Goal: Task Accomplishment & Management: Use online tool/utility

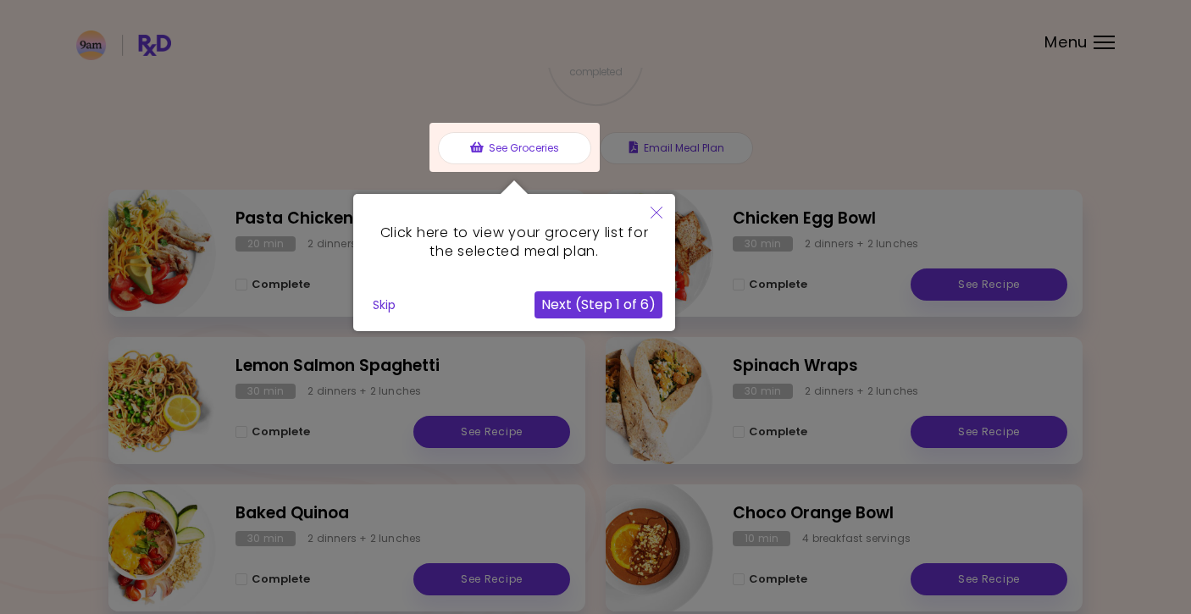
scroll to position [149, 0]
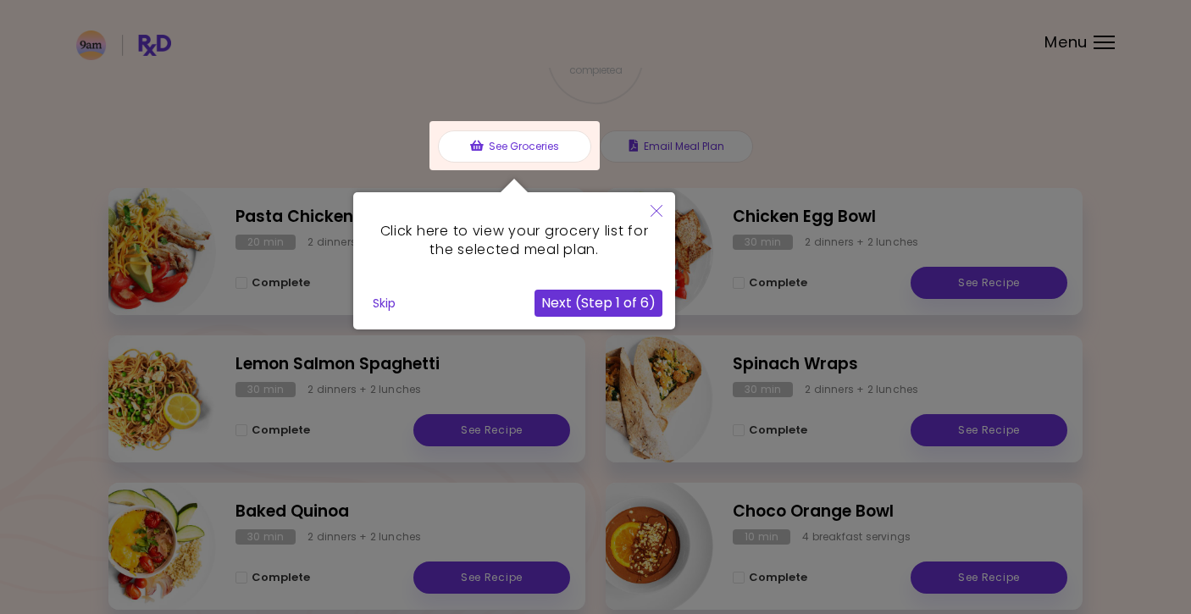
click at [386, 303] on button "Skip" at bounding box center [384, 303] width 36 height 25
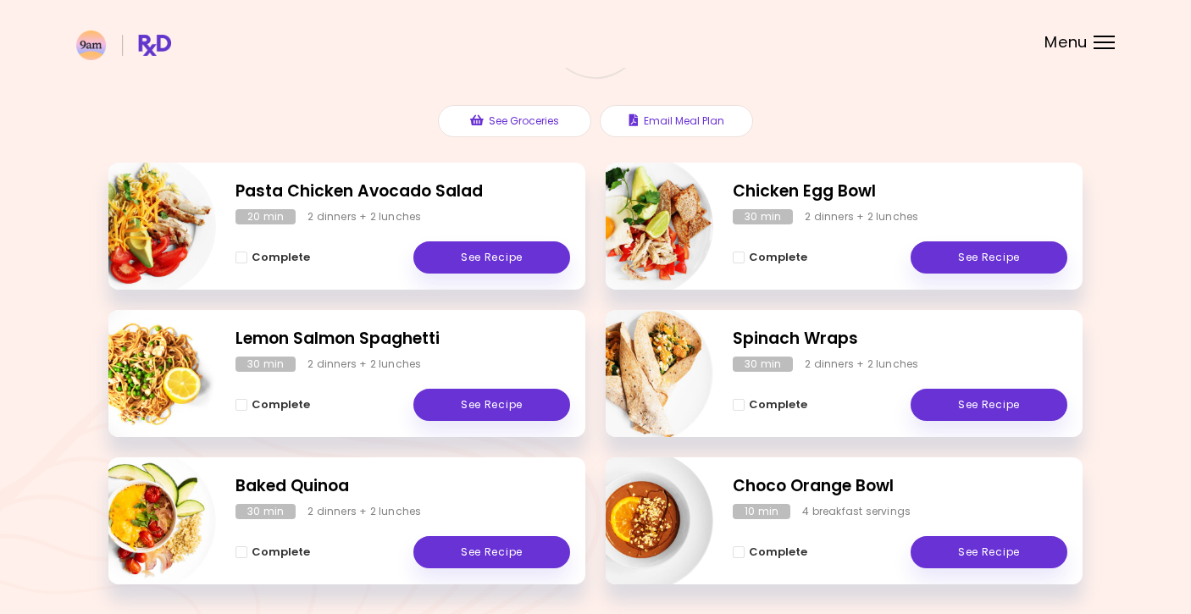
scroll to position [178, 0]
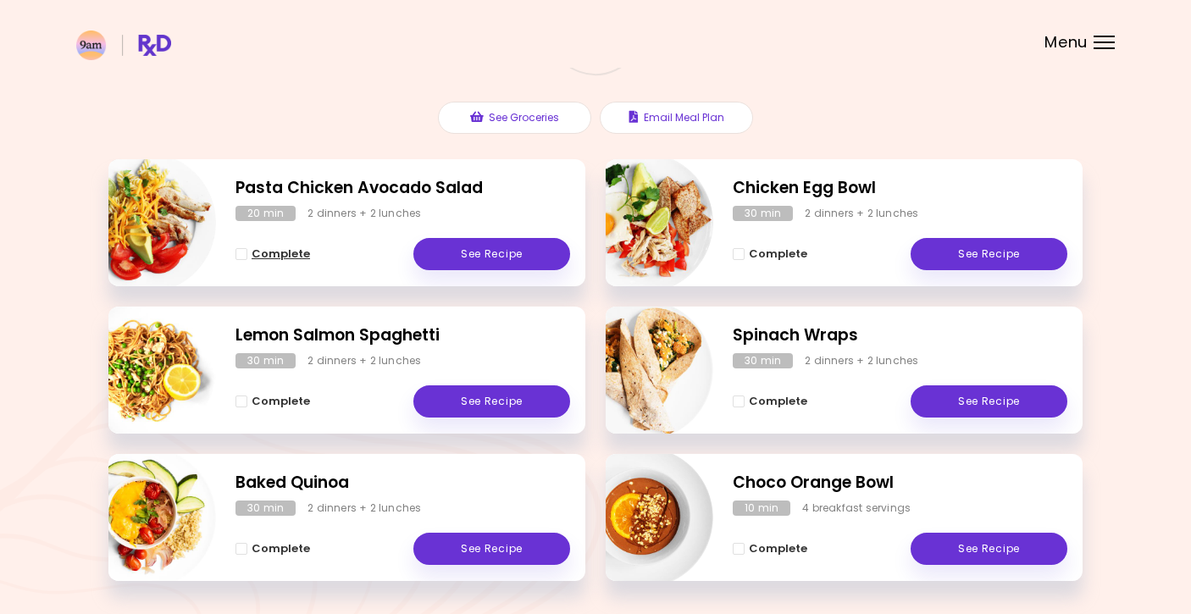
click at [244, 256] on span "Complete - Pasta Chicken Avocado Salad" at bounding box center [241, 254] width 12 height 12
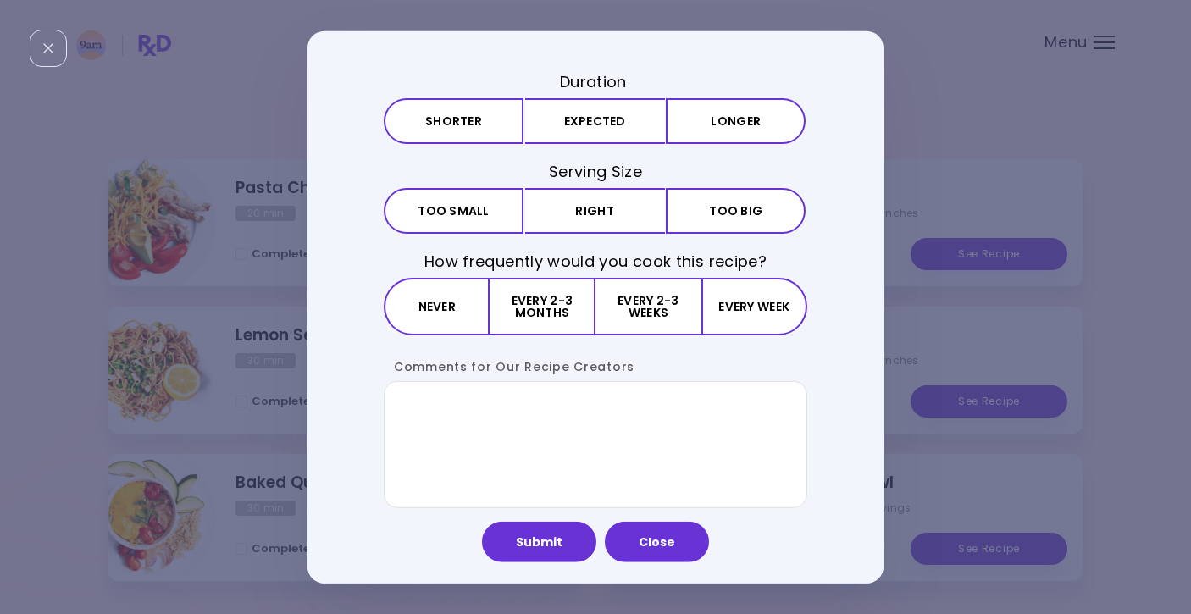
scroll to position [91, 0]
click at [416, 314] on button "Never" at bounding box center [437, 308] width 106 height 58
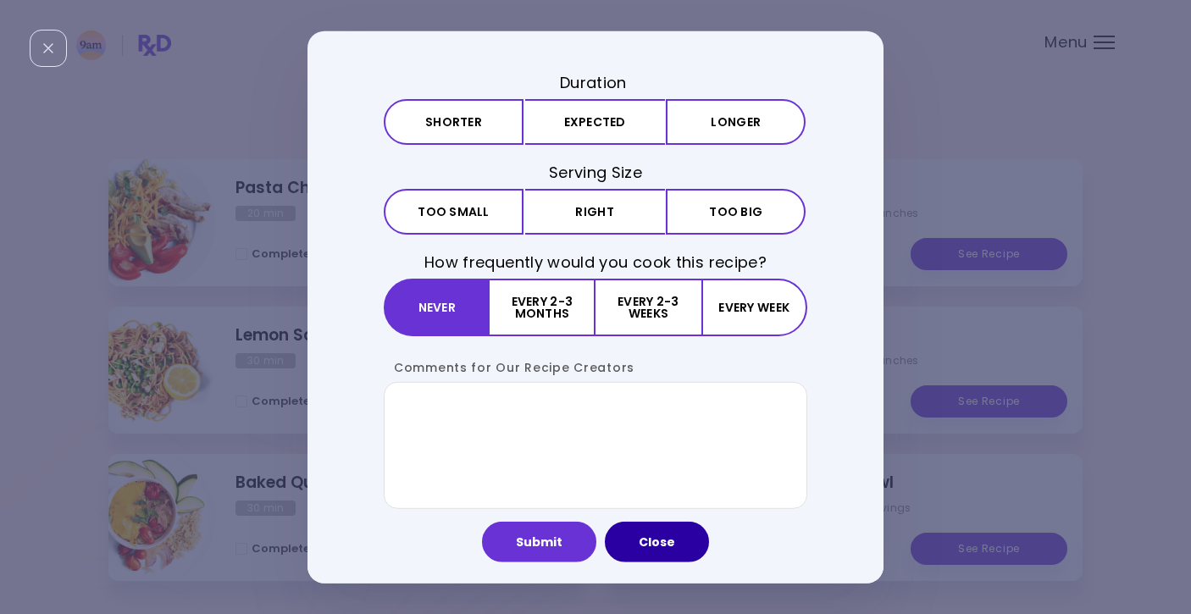
click at [650, 540] on button "Close" at bounding box center [657, 542] width 104 height 41
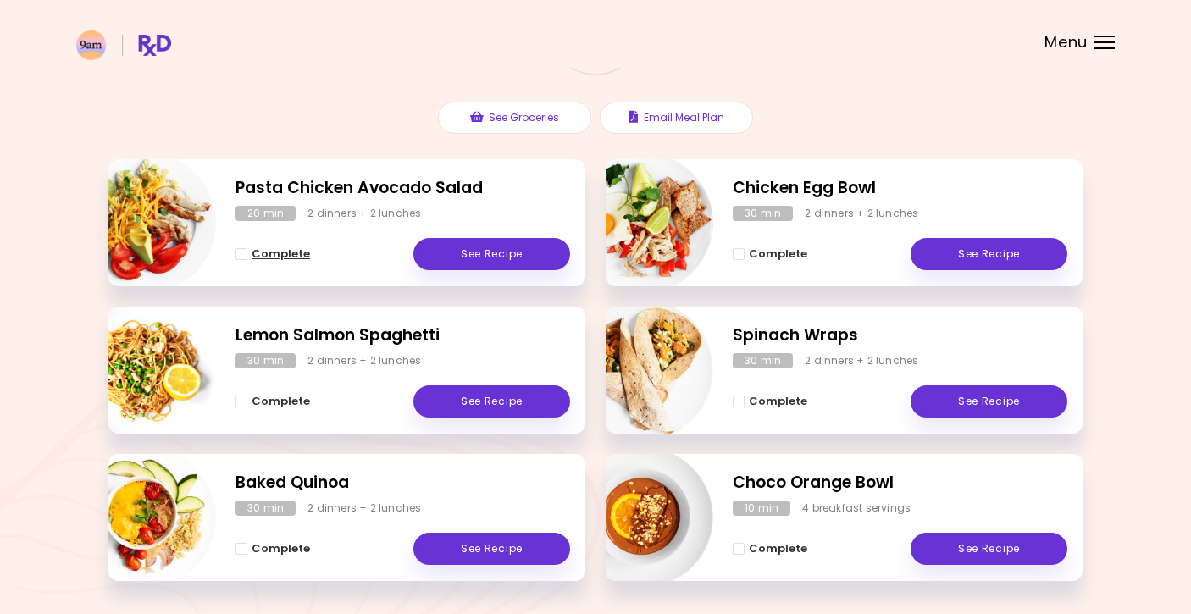
click at [241, 258] on button "Complete" at bounding box center [272, 254] width 75 height 20
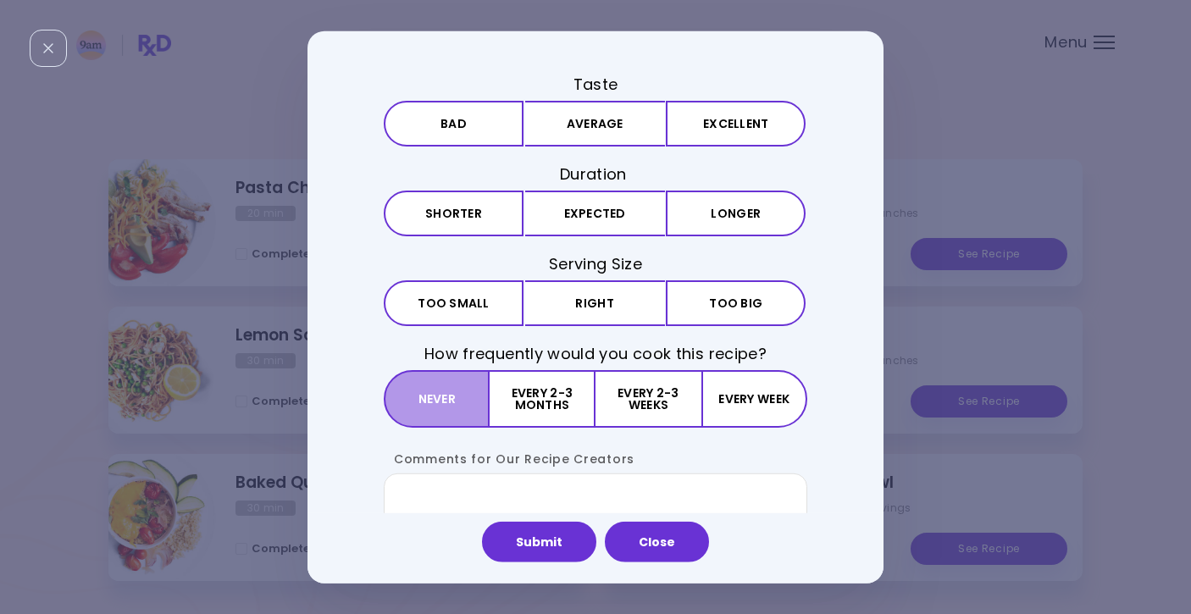
scroll to position [0, 0]
click at [440, 407] on button "Never" at bounding box center [437, 399] width 106 height 58
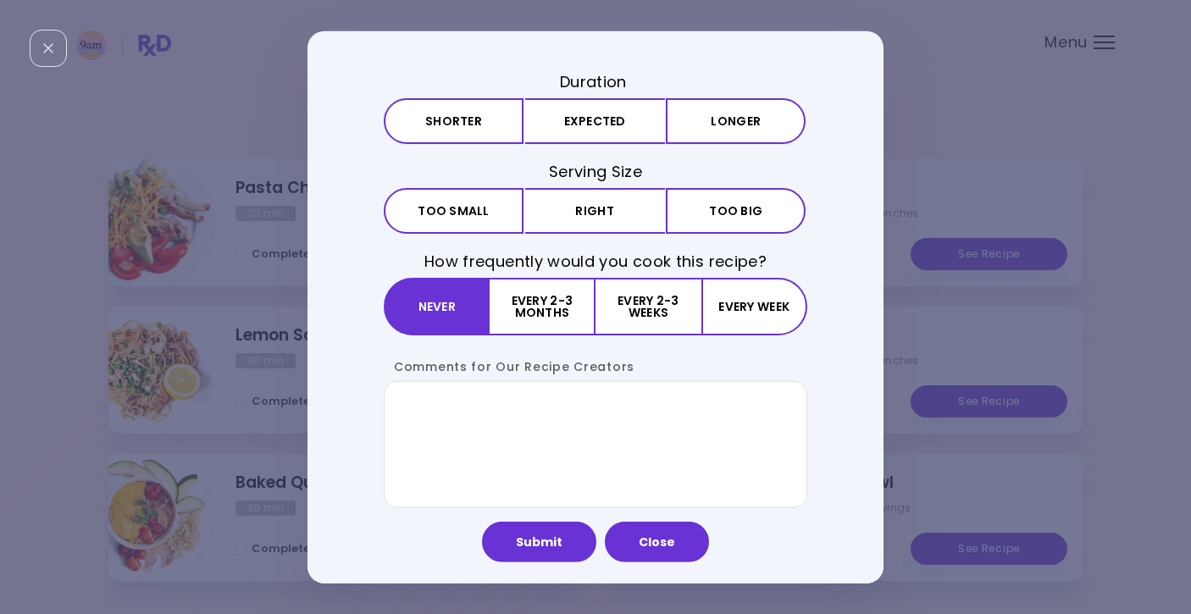
scroll to position [91, 0]
click at [521, 518] on div "Submit Close" at bounding box center [595, 548] width 576 height 70
click at [546, 537] on button "Submit" at bounding box center [539, 542] width 114 height 41
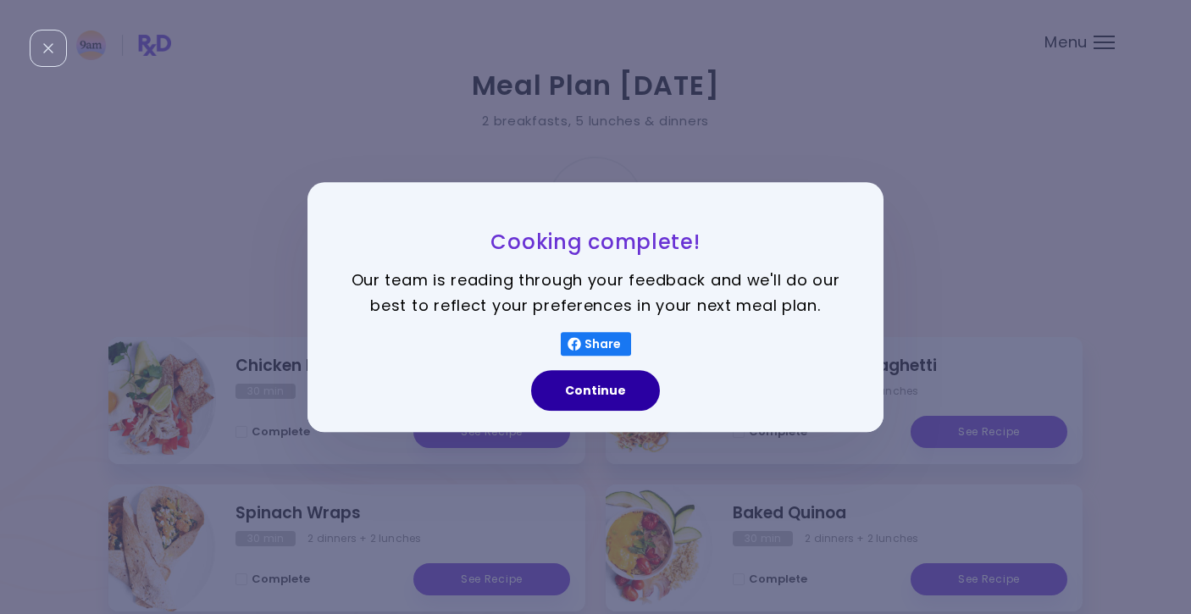
click at [566, 402] on button "Continue" at bounding box center [595, 390] width 129 height 41
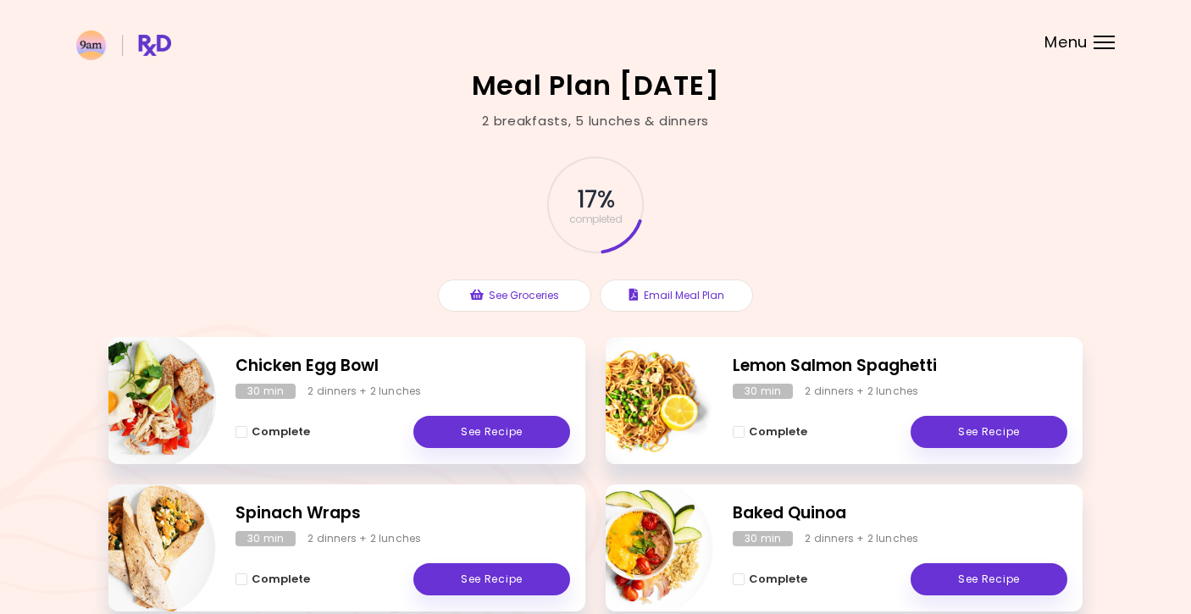
click at [1072, 50] on span "Menu" at bounding box center [1065, 42] width 43 height 15
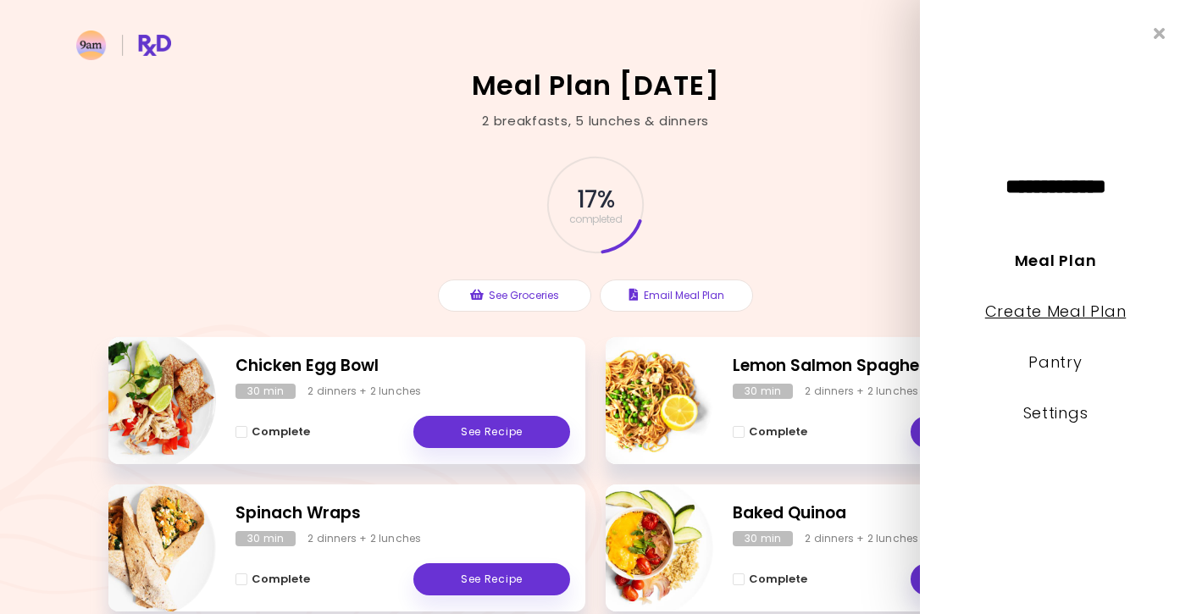
click at [1077, 315] on link "Create Meal Plan" at bounding box center [1055, 311] width 141 height 21
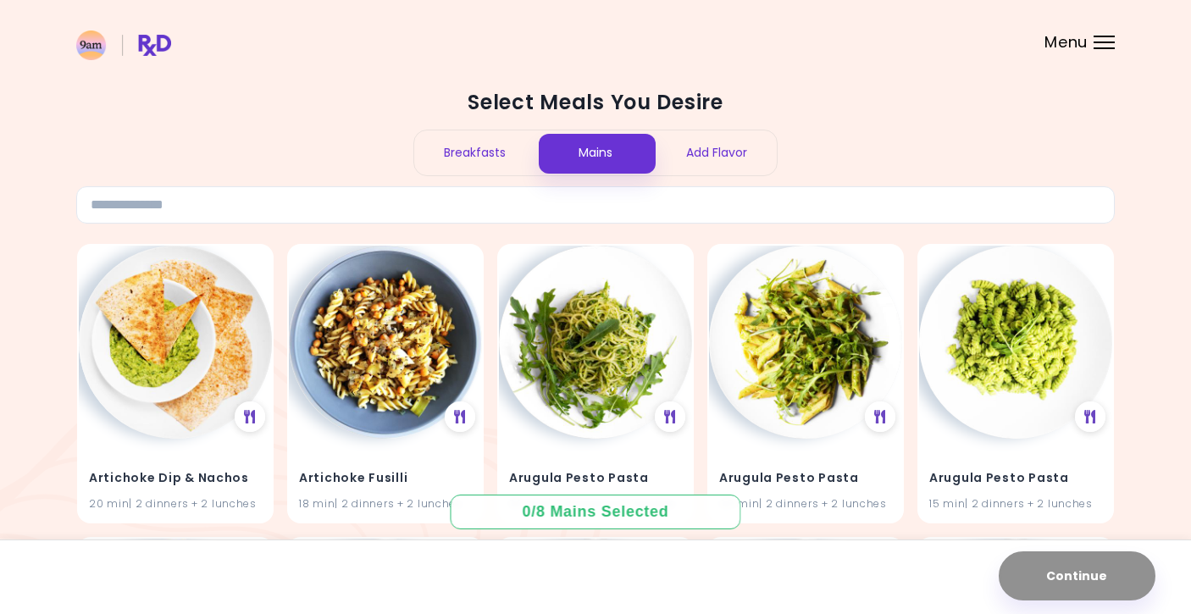
click at [513, 151] on div "Breakfasts" at bounding box center [474, 152] width 121 height 45
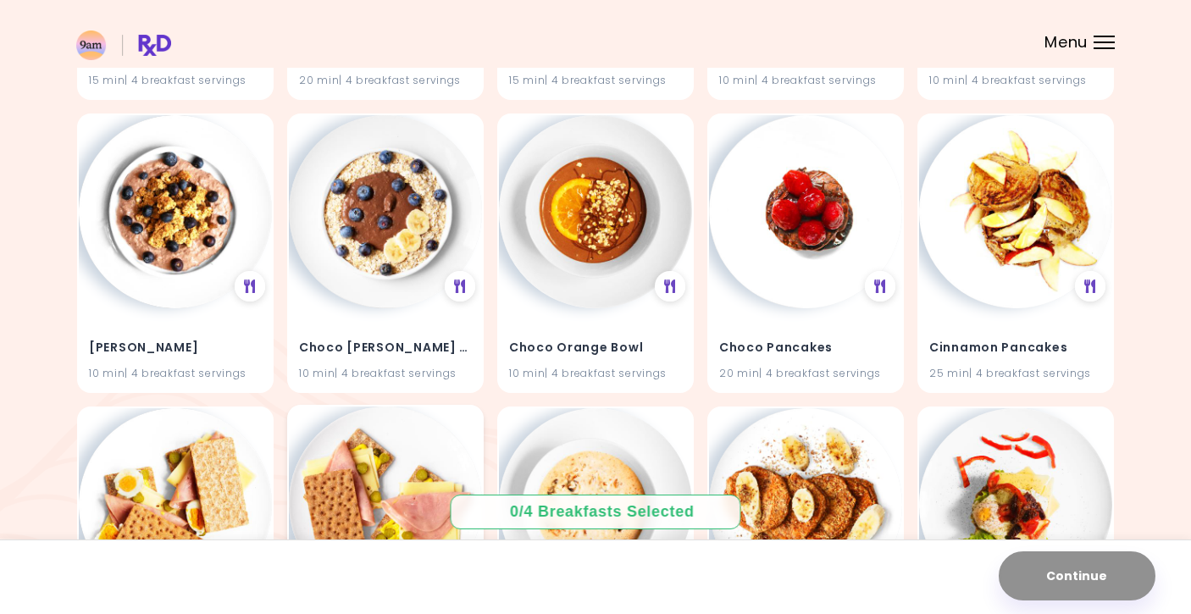
scroll to position [2464, 0]
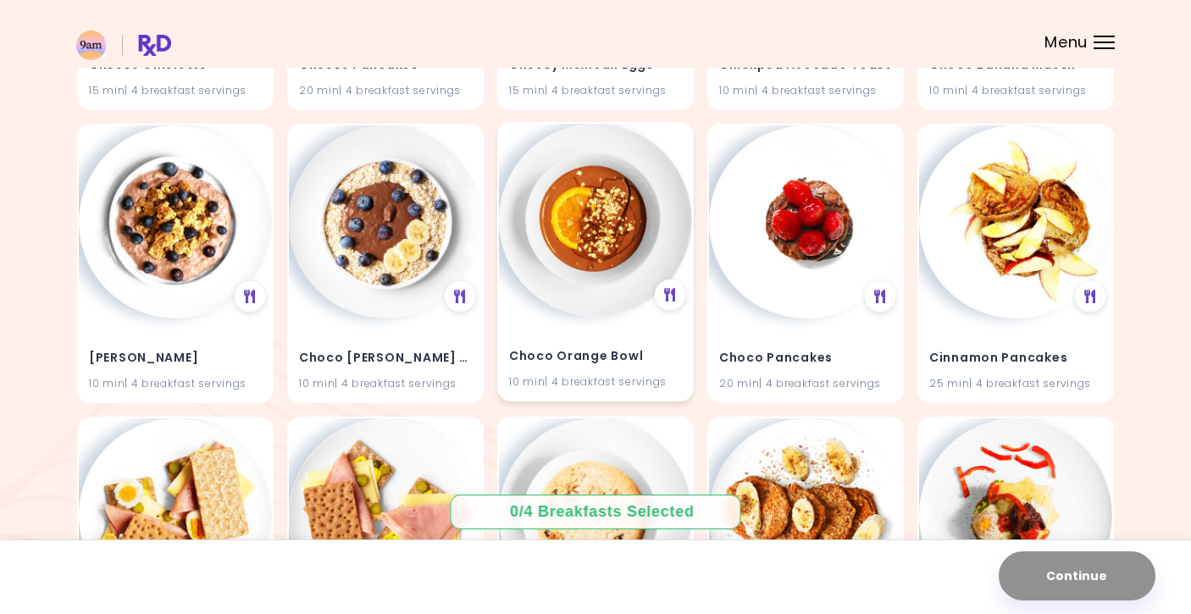
click at [565, 342] on h4 "Choco Orange Bowl" at bounding box center [595, 355] width 173 height 27
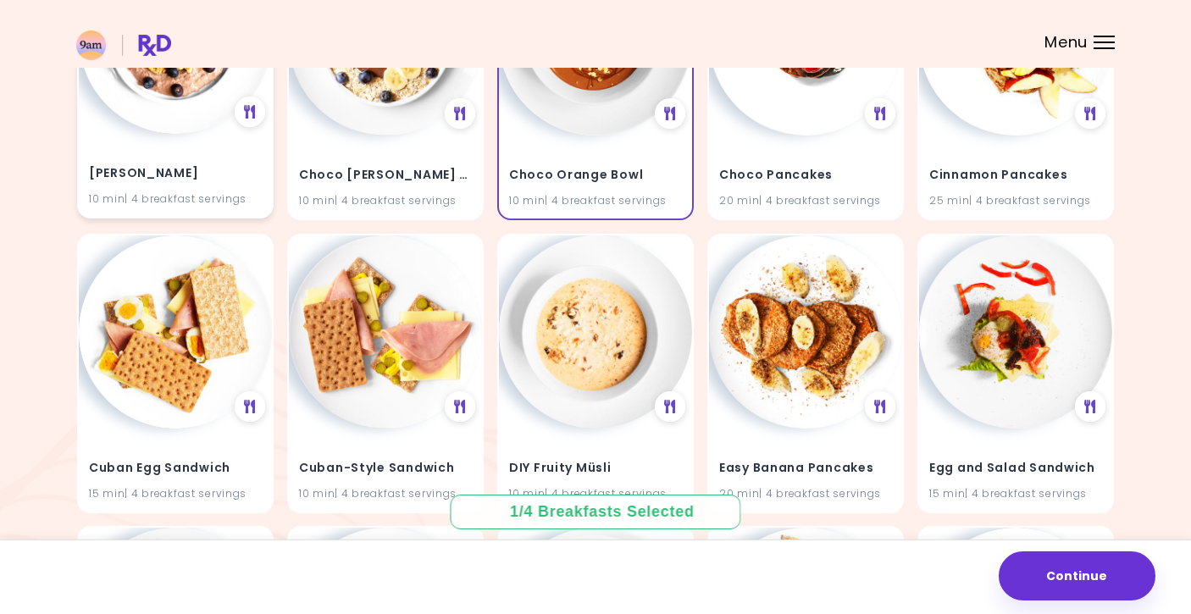
scroll to position [2651, 0]
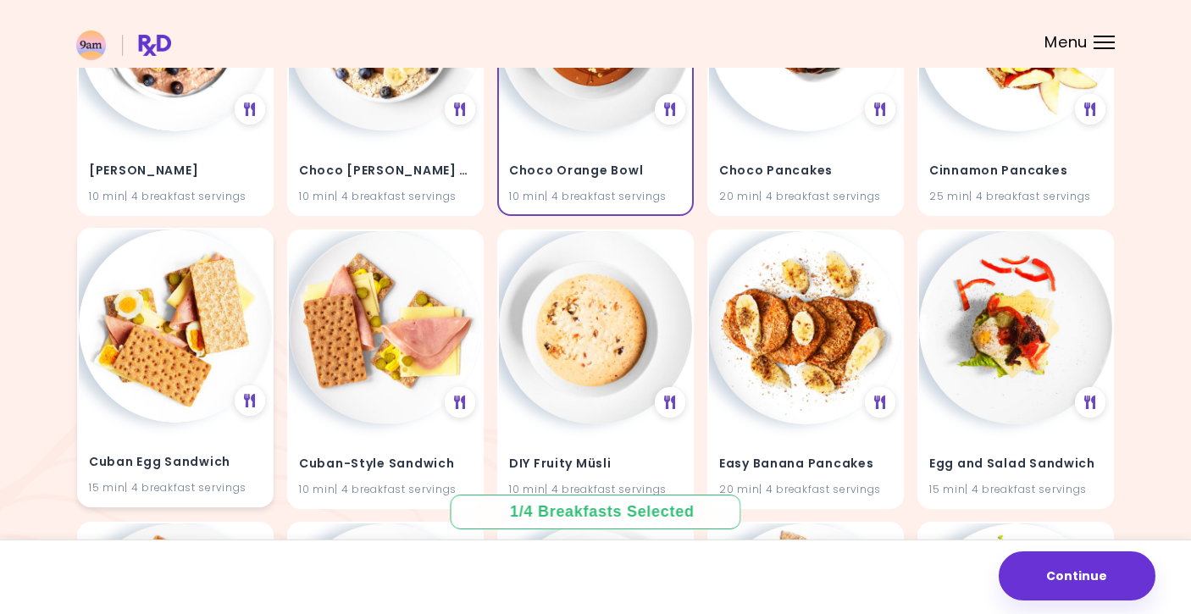
click at [156, 364] on img at bounding box center [175, 326] width 193 height 193
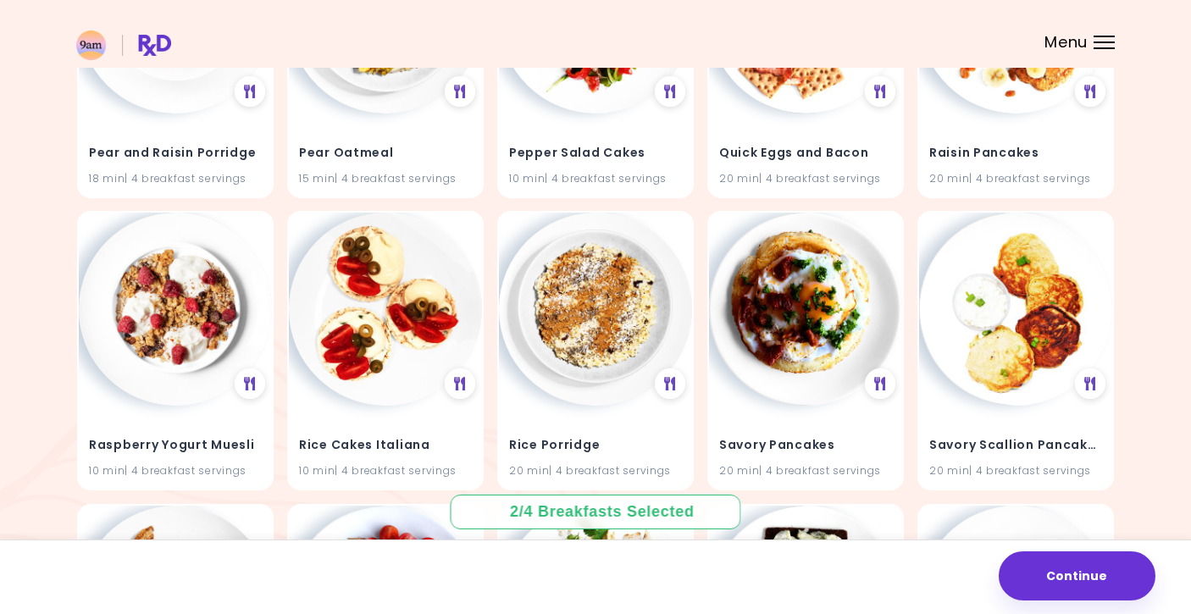
scroll to position [5010, 0]
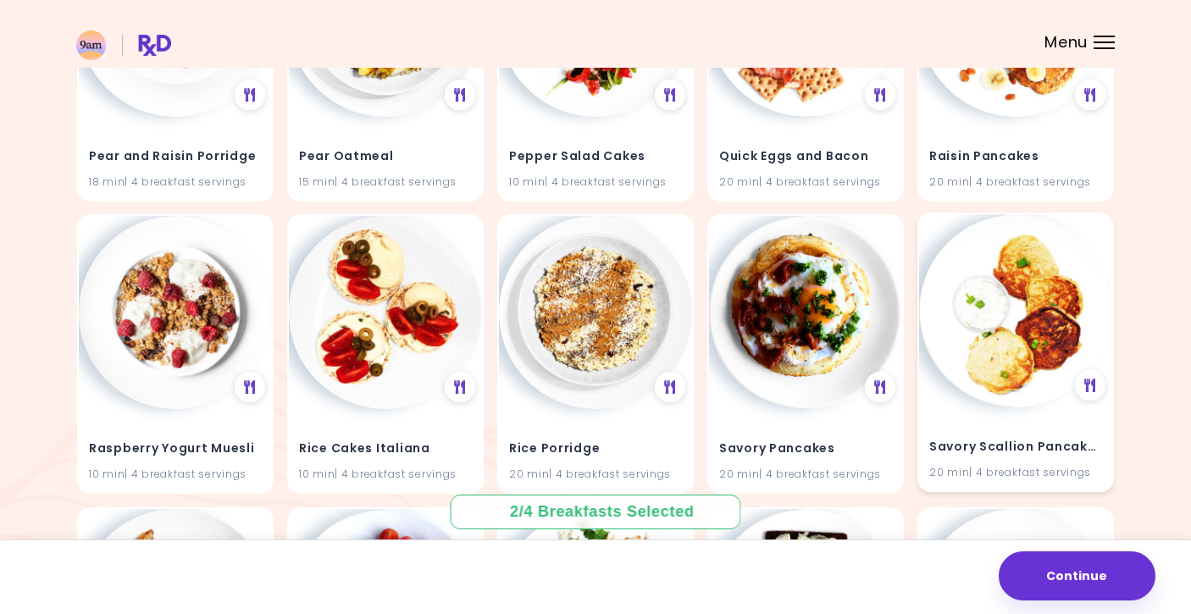
click at [1000, 333] on img at bounding box center [1015, 310] width 193 height 193
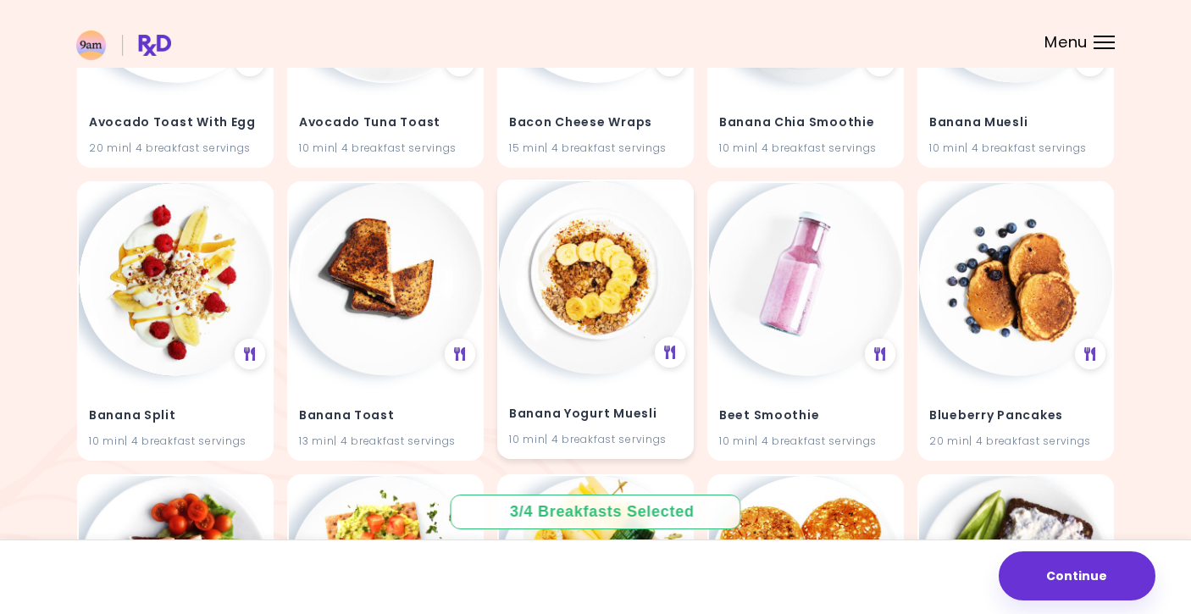
scroll to position [927, 0]
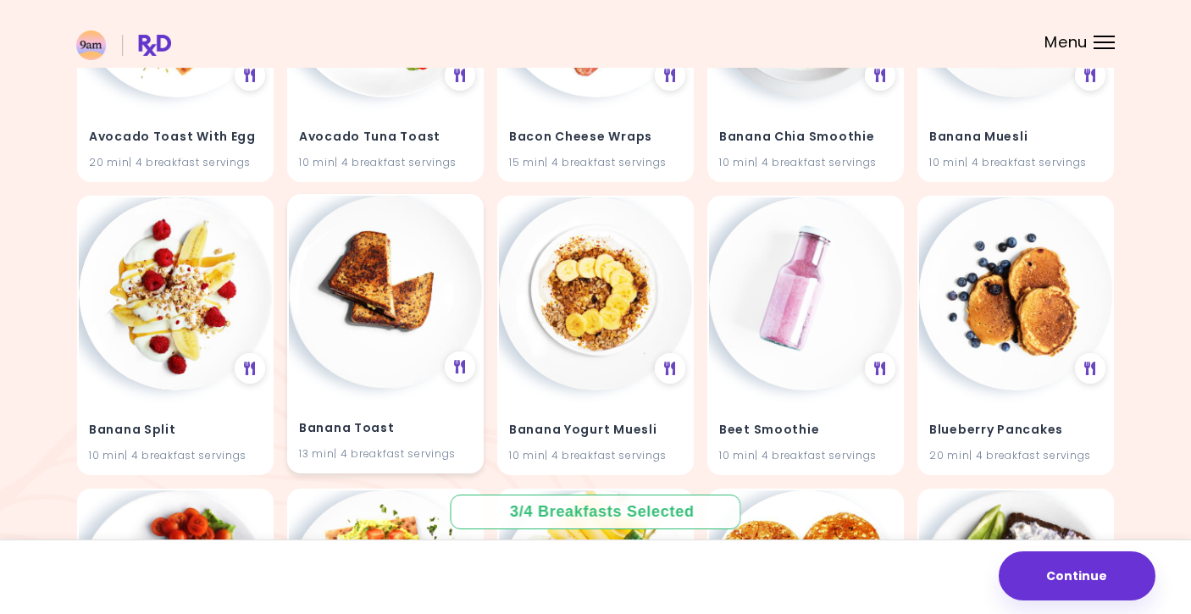
click at [429, 330] on img at bounding box center [385, 292] width 193 height 193
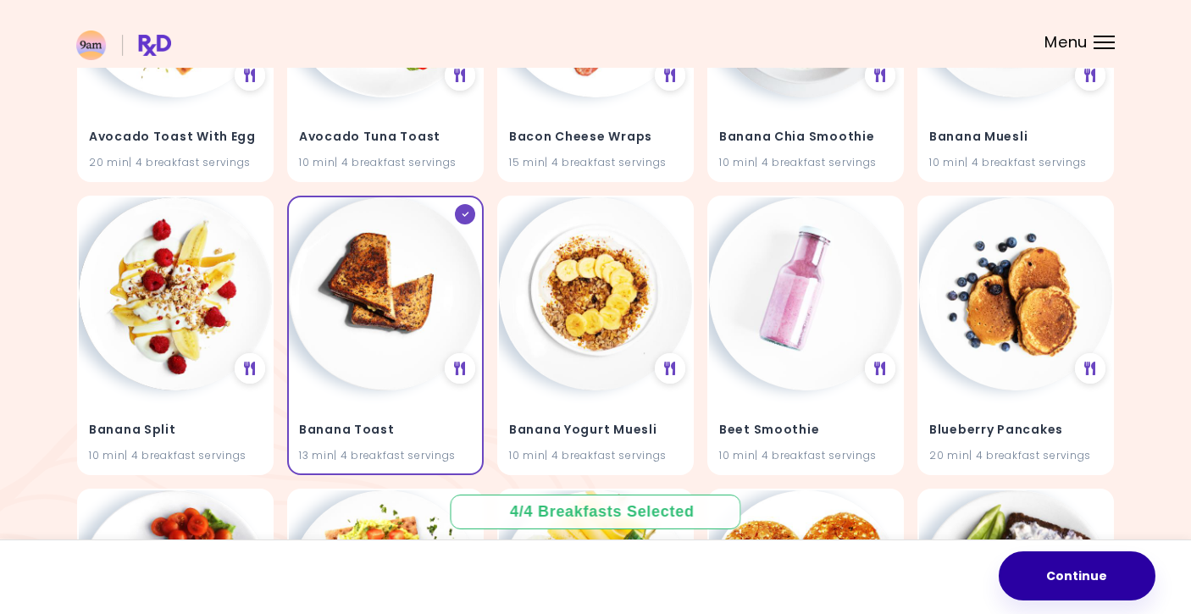
click at [1072, 583] on button "Continue" at bounding box center [1077, 575] width 157 height 49
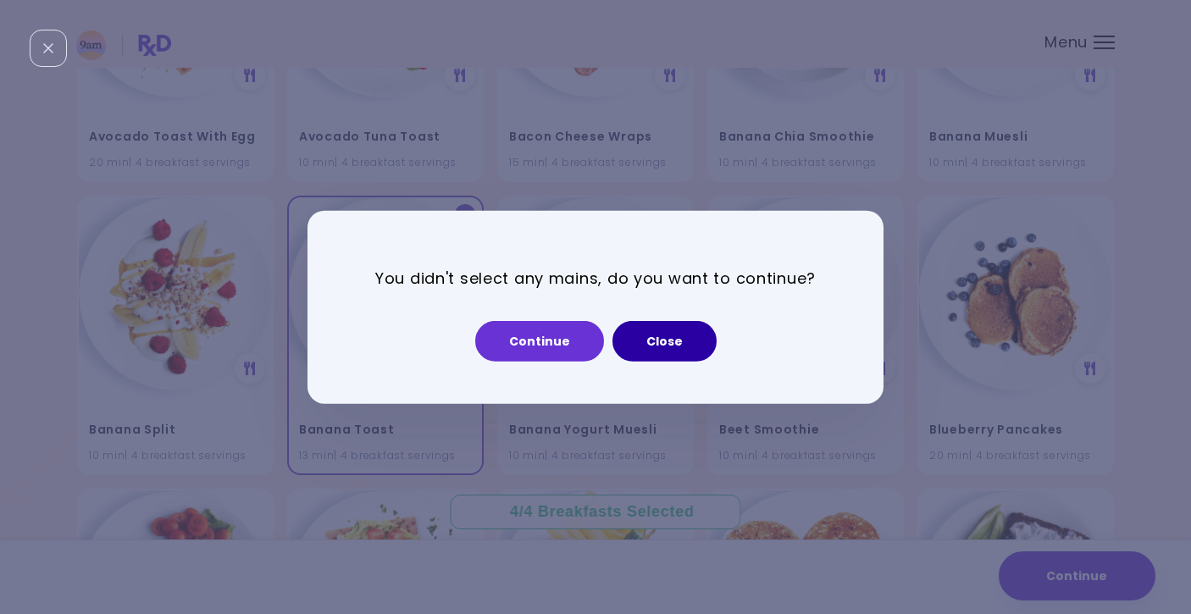
click at [654, 349] on button "Close" at bounding box center [664, 341] width 104 height 41
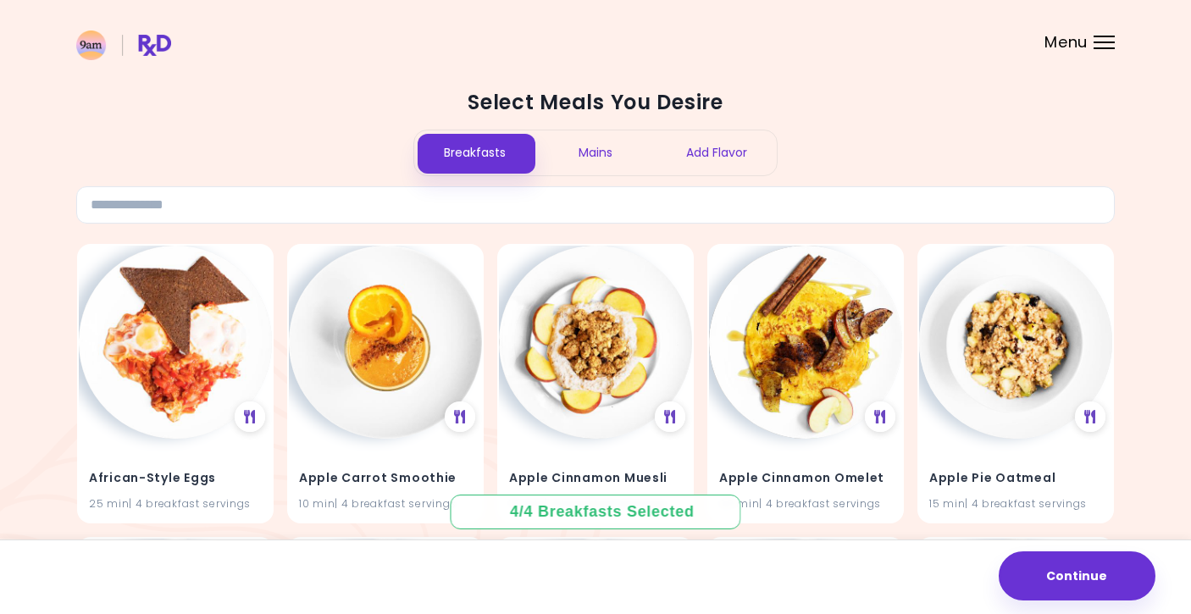
scroll to position [0, 0]
click at [595, 156] on div "Mains" at bounding box center [595, 152] width 121 height 45
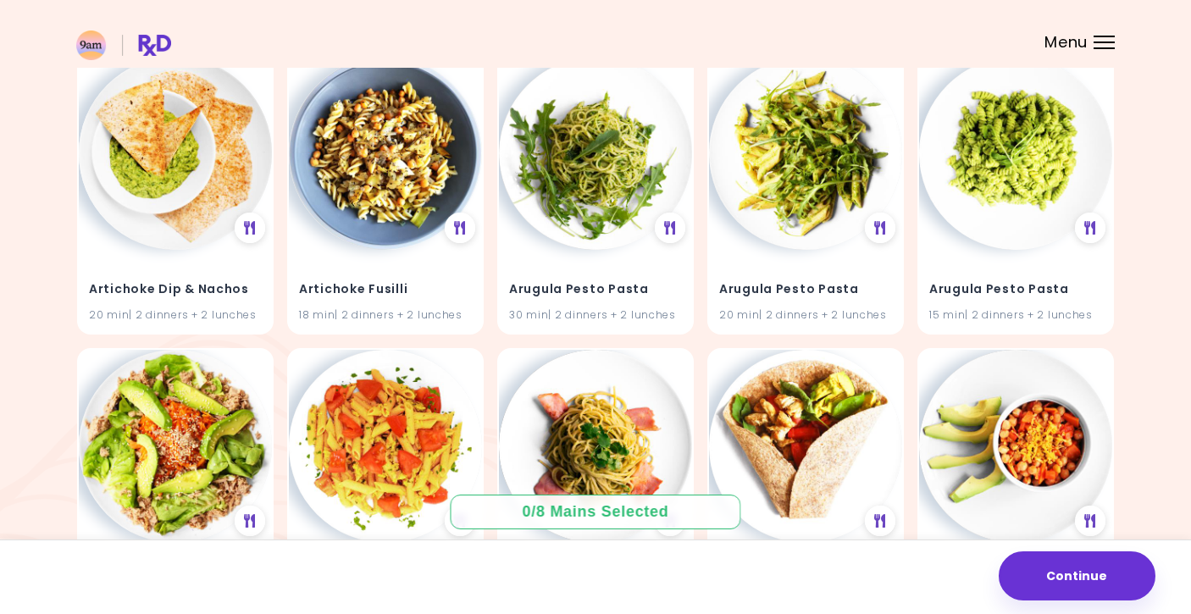
scroll to position [194, 0]
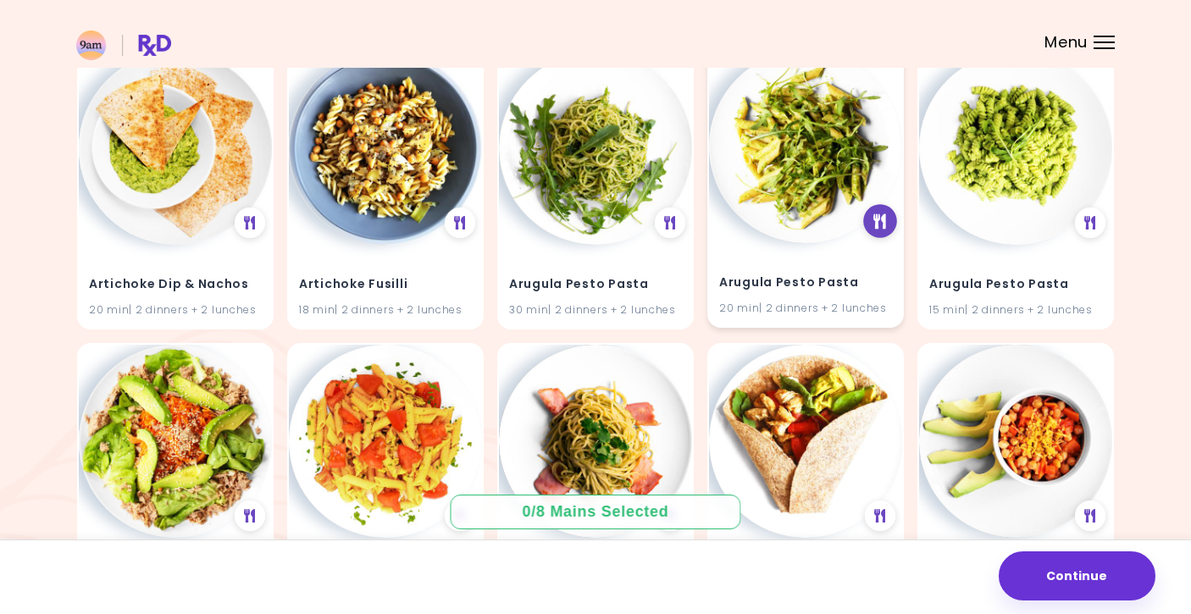
click at [874, 222] on icon at bounding box center [880, 220] width 13 height 15
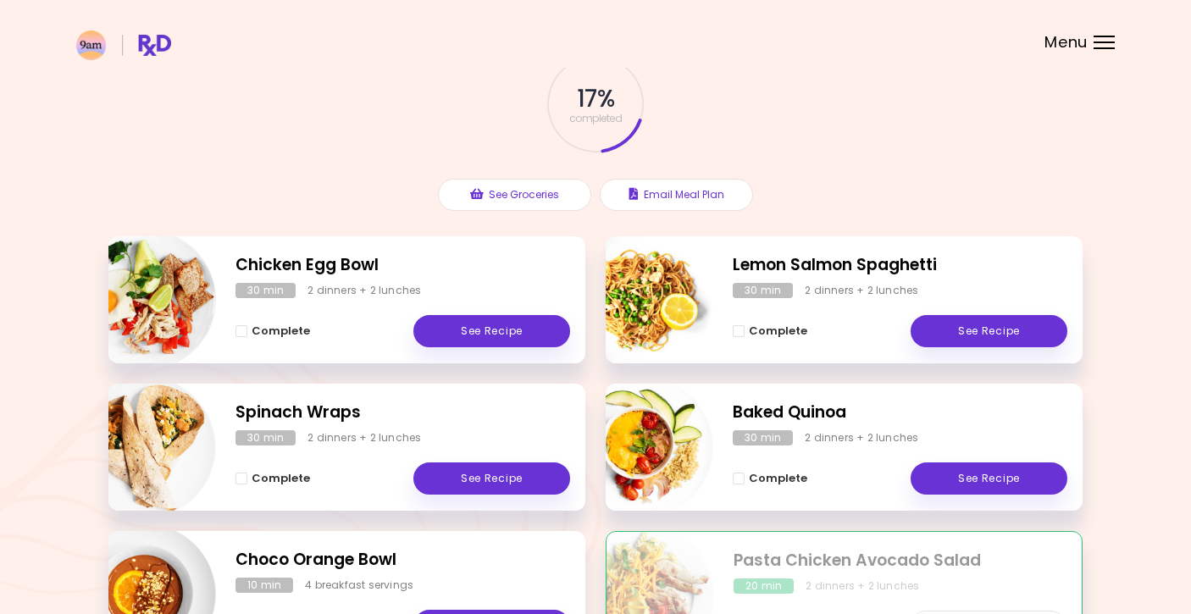
scroll to position [108, 0]
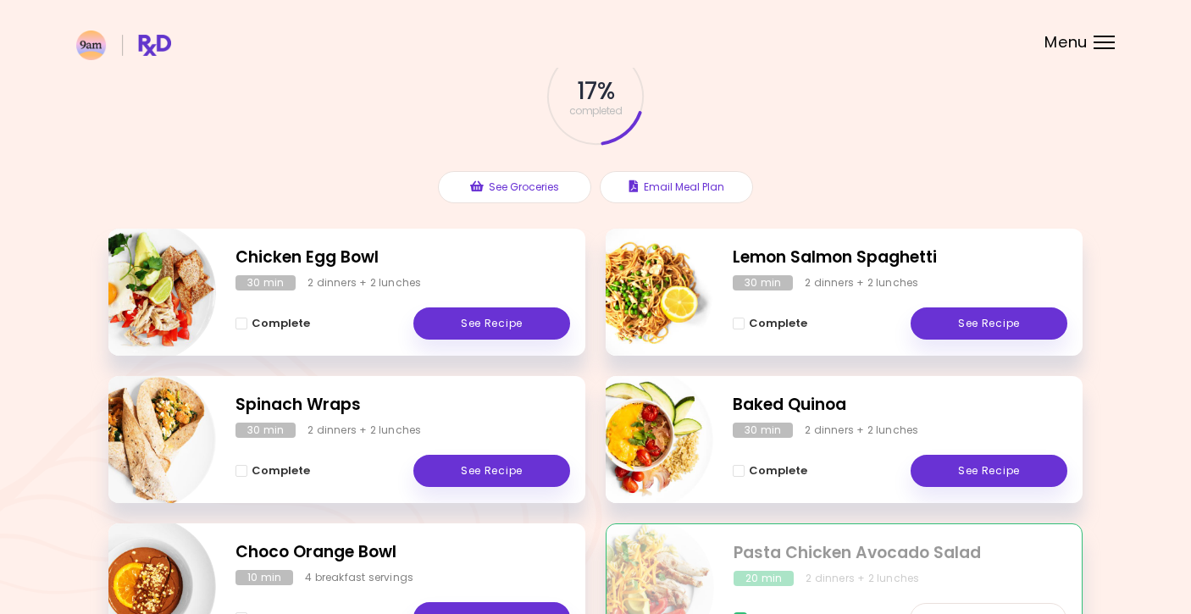
click at [1097, 41] on div "Menu" at bounding box center [1104, 43] width 21 height 14
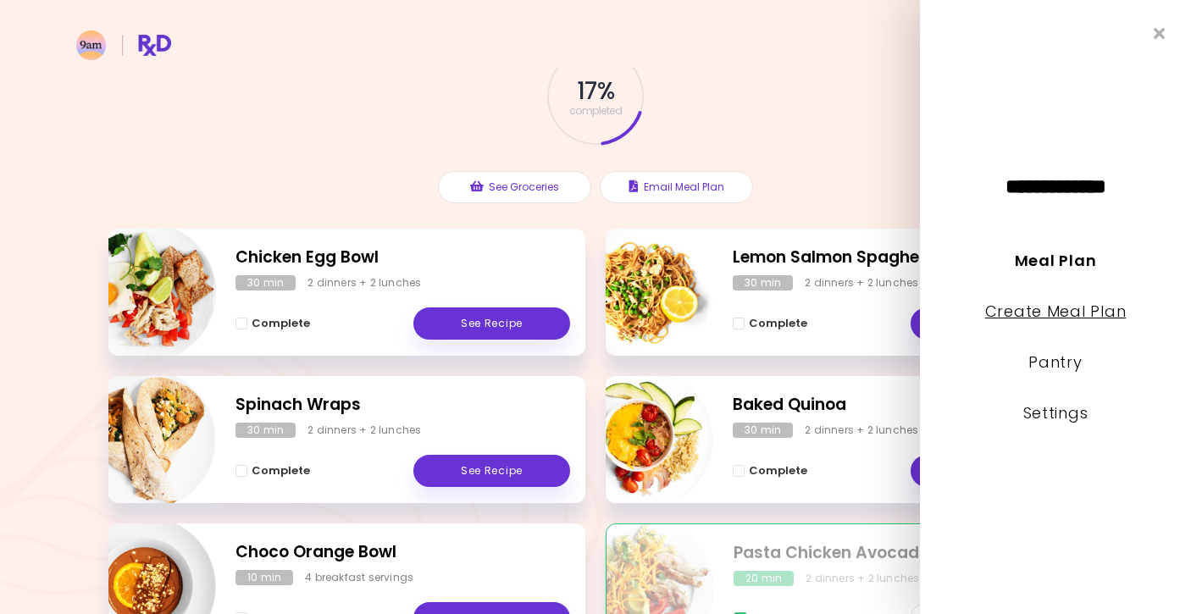
click at [1065, 317] on link "Create Meal Plan" at bounding box center [1055, 311] width 141 height 21
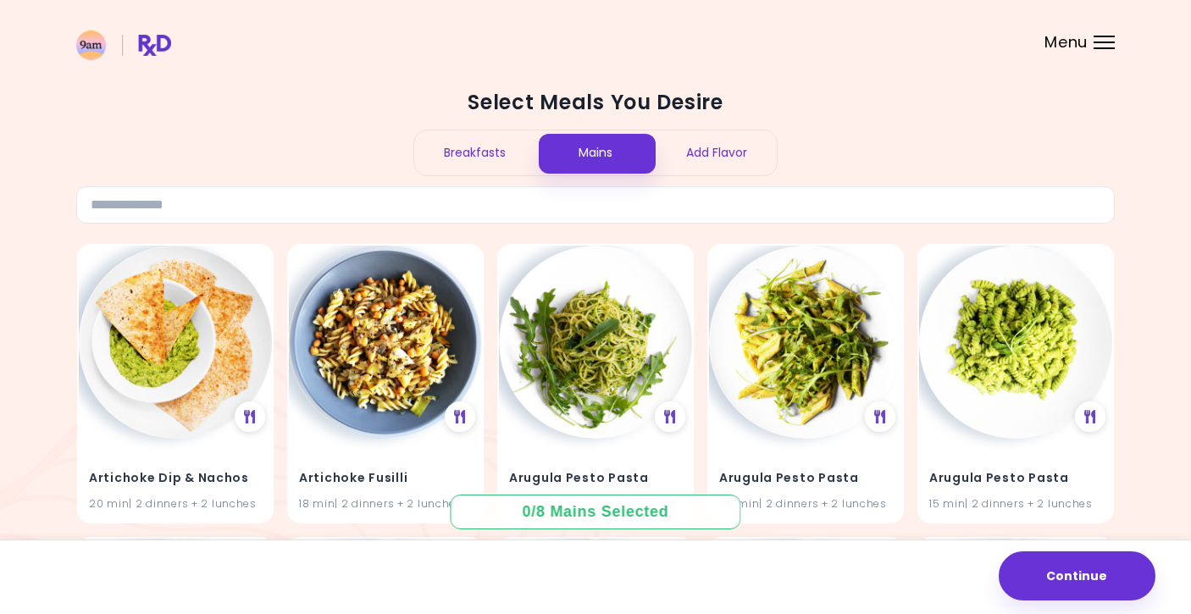
click at [483, 148] on div "Breakfasts" at bounding box center [474, 152] width 121 height 45
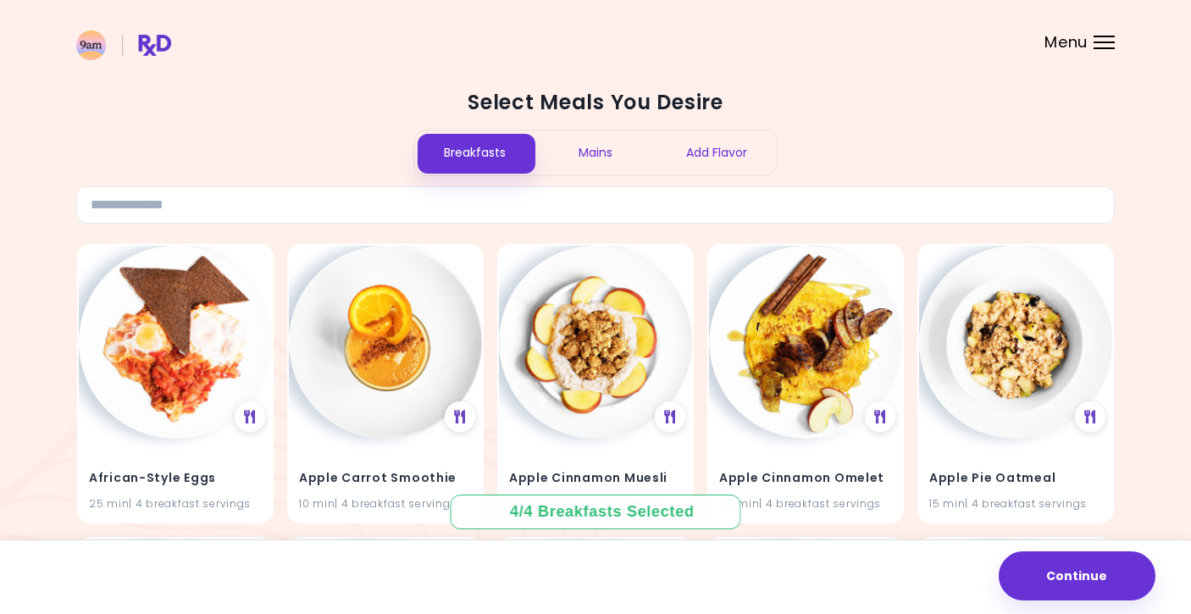
click at [595, 152] on div "Mains" at bounding box center [595, 152] width 121 height 45
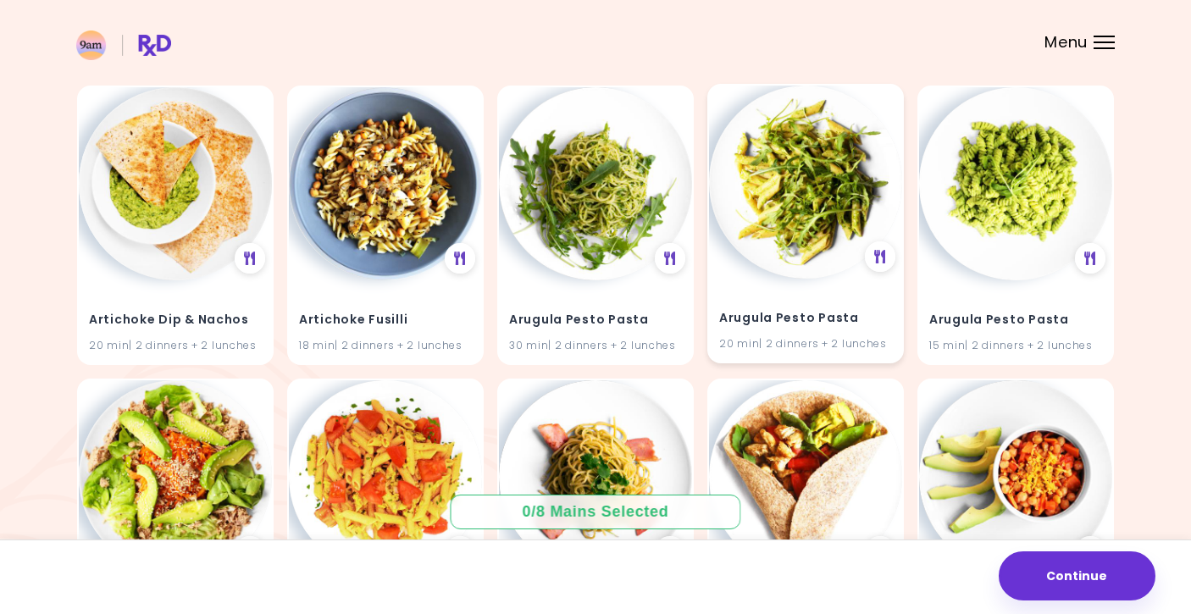
scroll to position [162, 0]
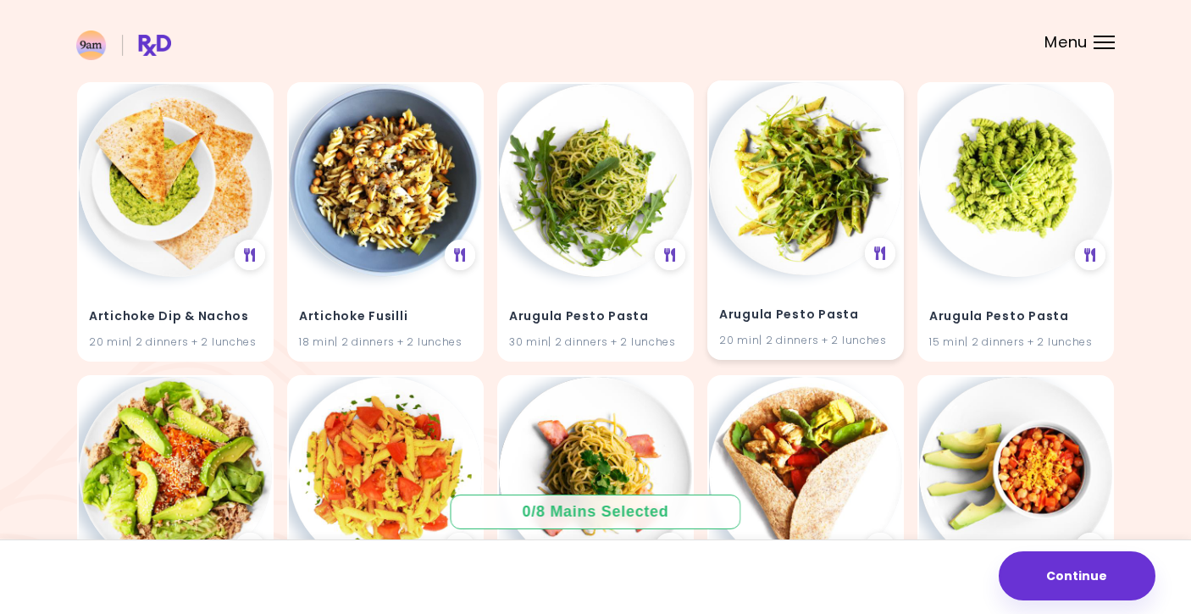
click at [843, 304] on h4 "Arugula Pesto Pasta" at bounding box center [805, 315] width 173 height 27
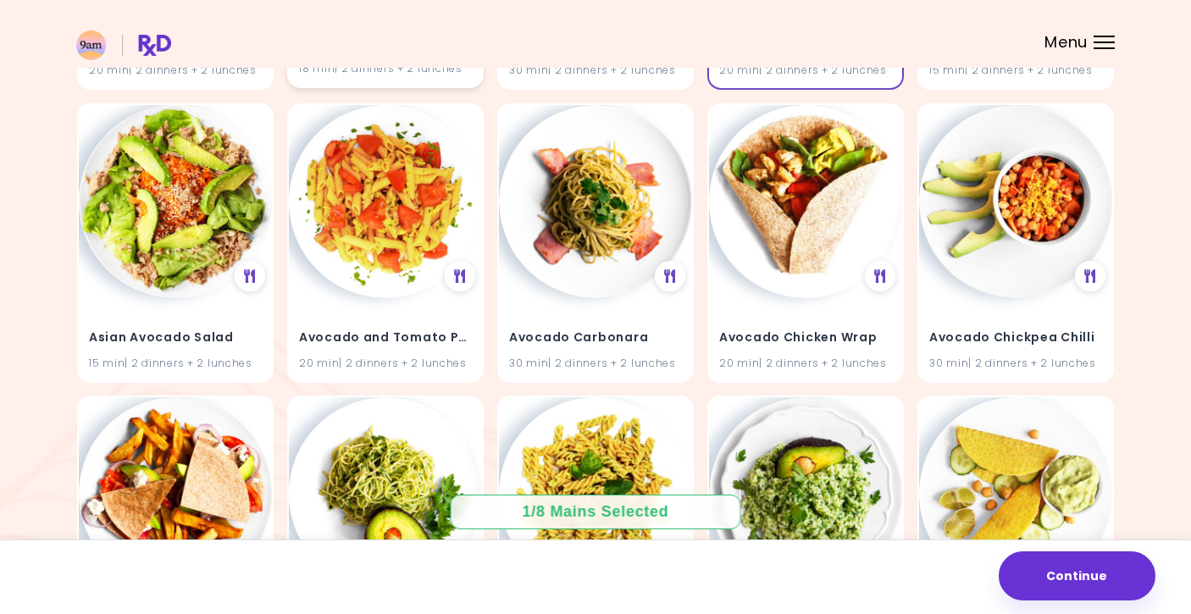
scroll to position [453, 0]
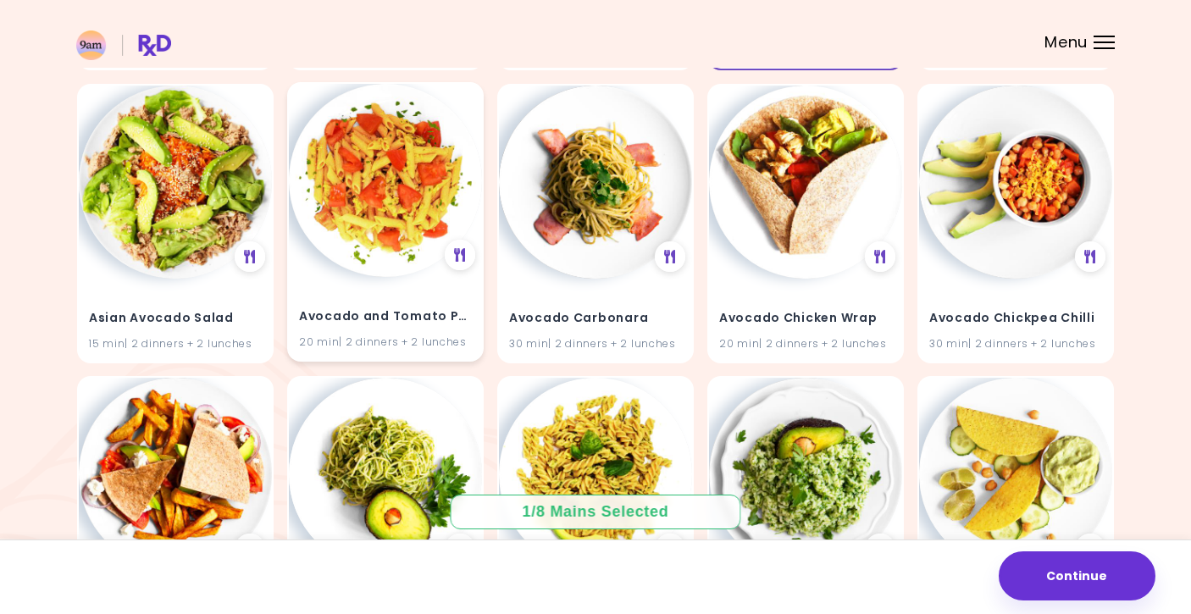
click at [382, 184] on img at bounding box center [385, 180] width 193 height 193
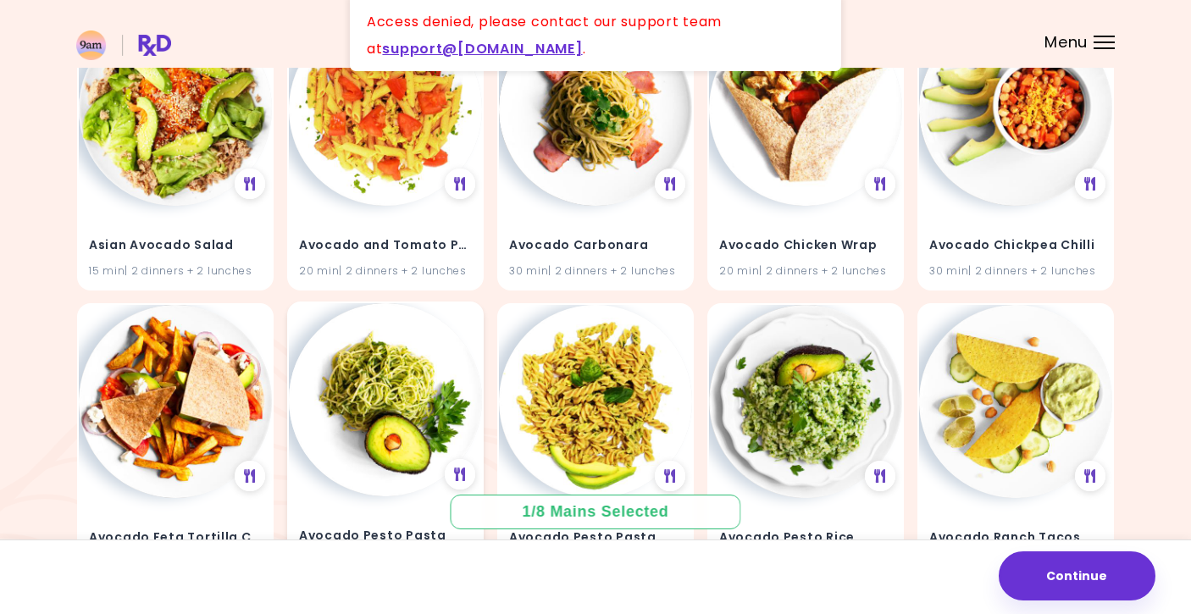
scroll to position [512, 0]
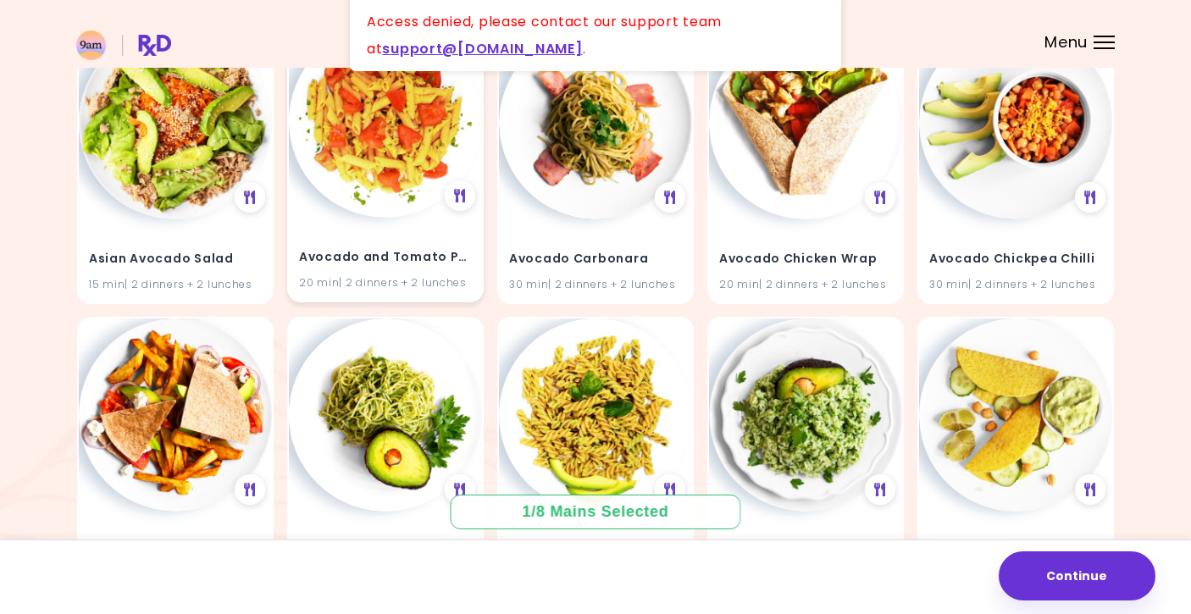
click at [368, 246] on h4 "Avocado and Tomato Pasta Salad" at bounding box center [385, 256] width 173 height 27
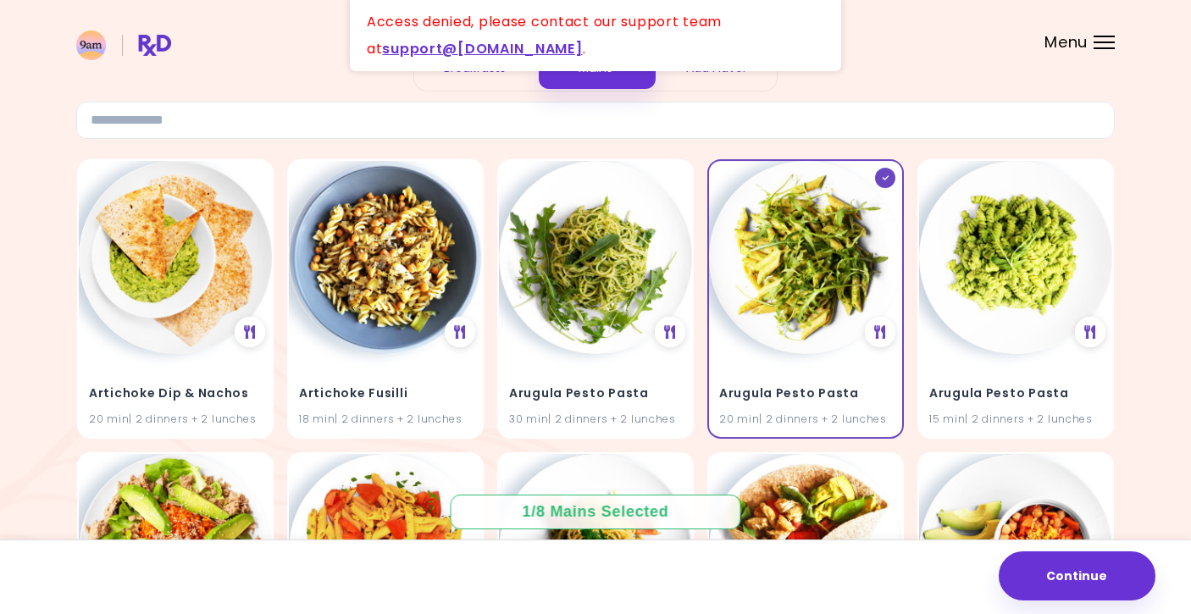
scroll to position [57, 0]
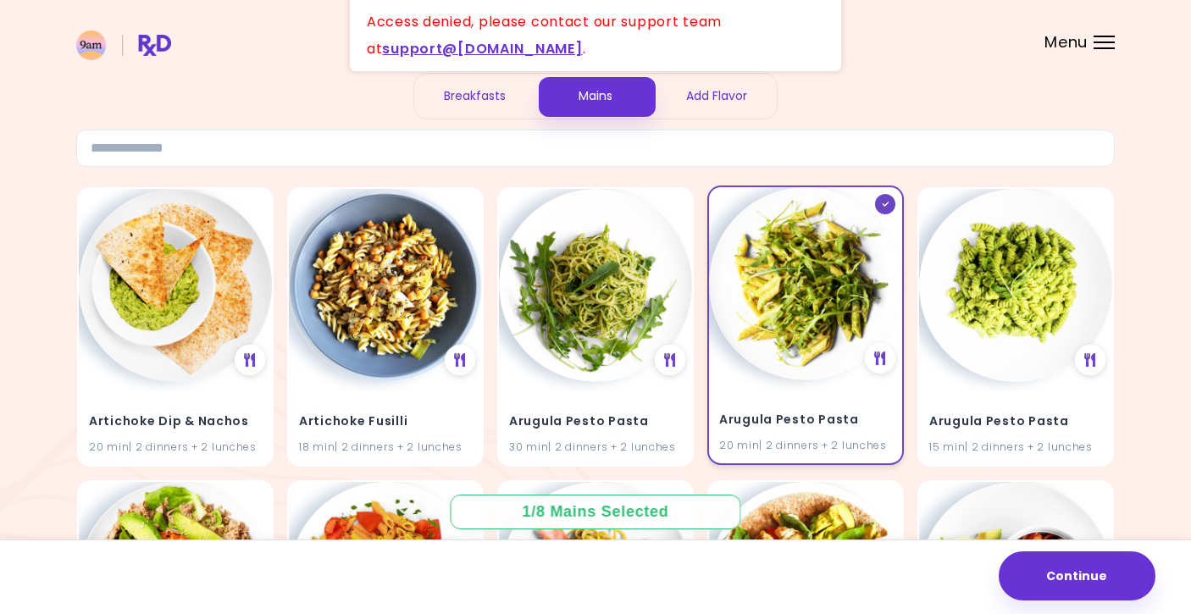
click at [824, 296] on img at bounding box center [805, 283] width 193 height 193
click at [859, 91] on div "Select Meals You Desire Breakfasts Mains Add Flavor" at bounding box center [595, 99] width 1039 height 135
click at [791, 31] on div "Access denied, please contact our support team at support@ rx-diet.com ." at bounding box center [595, 35] width 491 height 71
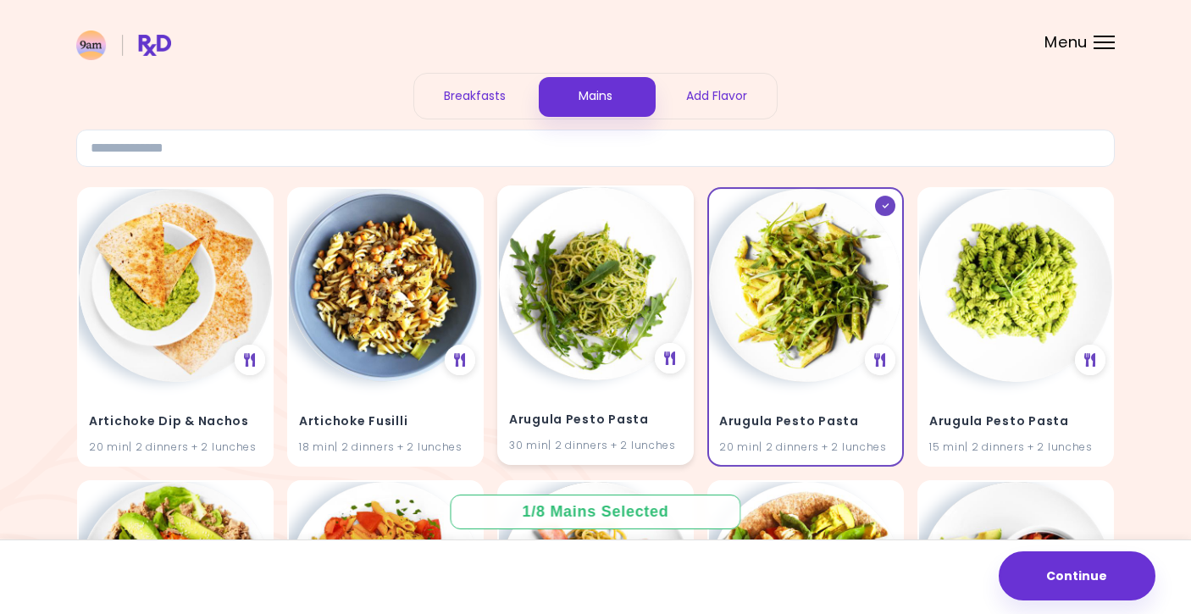
click at [600, 290] on img at bounding box center [595, 283] width 193 height 193
